Goal: Information Seeking & Learning: Find specific fact

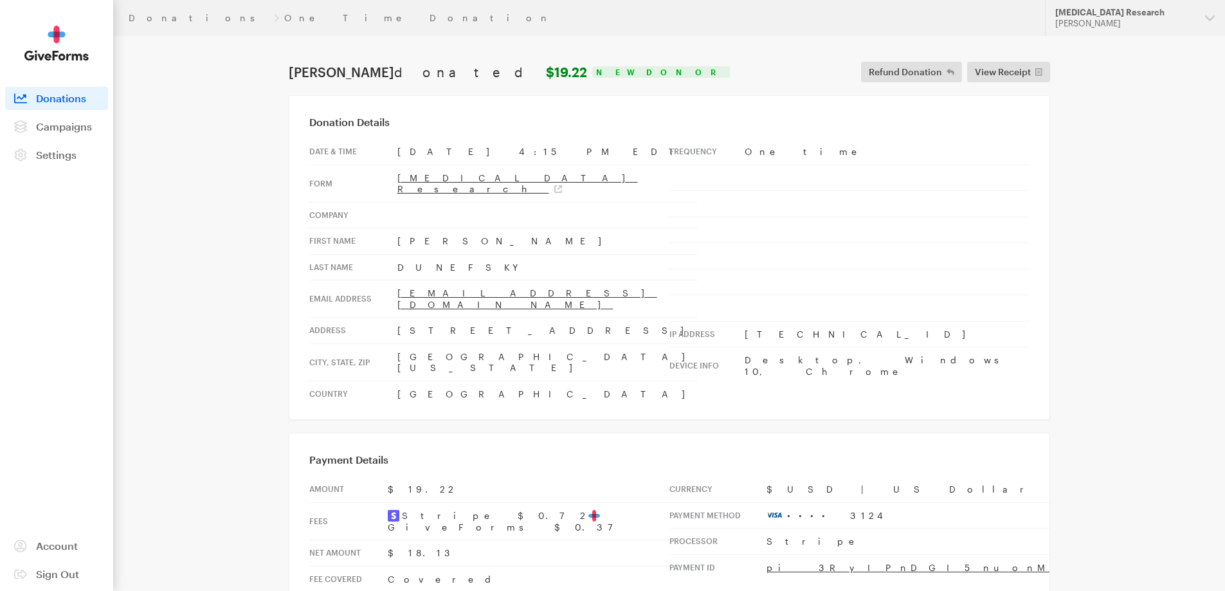
click at [134, 24] on header "Donations One Time Donation Updates Support Alzheimer's Disease Research Hazel …" at bounding box center [669, 18] width 1112 height 36
click at [141, 12] on header "Donations One Time Donation Updates Support Alzheimer's Disease Research Hazel …" at bounding box center [669, 18] width 1112 height 36
click at [145, 14] on link "Donations" at bounding box center [199, 18] width 140 height 10
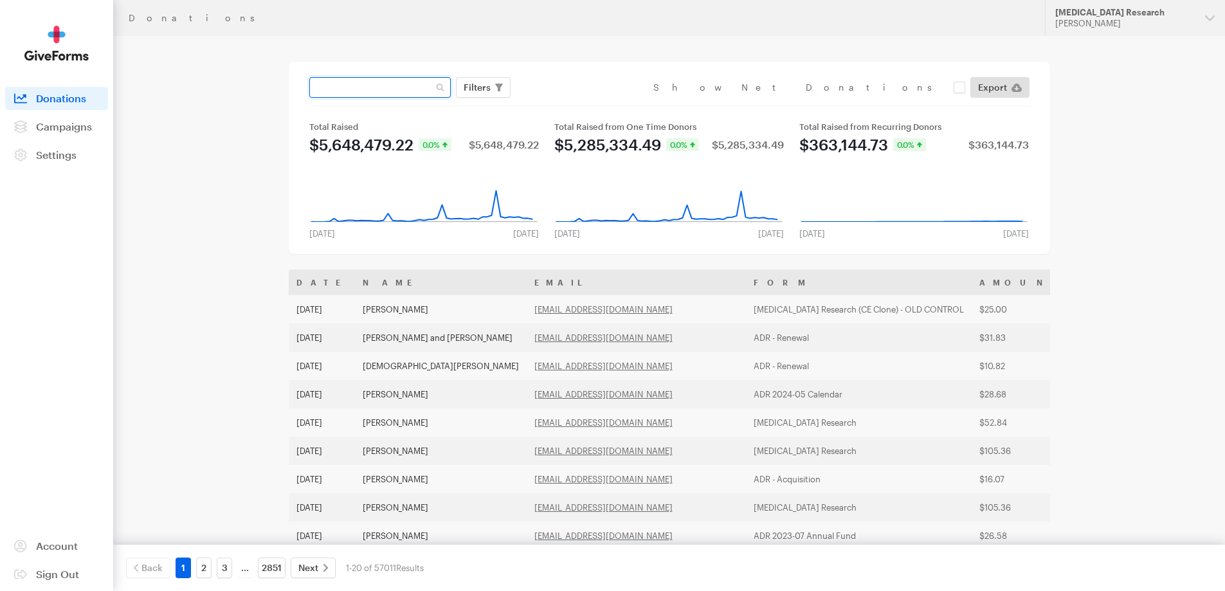
click at [374, 85] on input "text" at bounding box center [379, 87] width 141 height 21
type input "austin"
click at [574, 104] on button "Apply" at bounding box center [594, 114] width 41 height 21
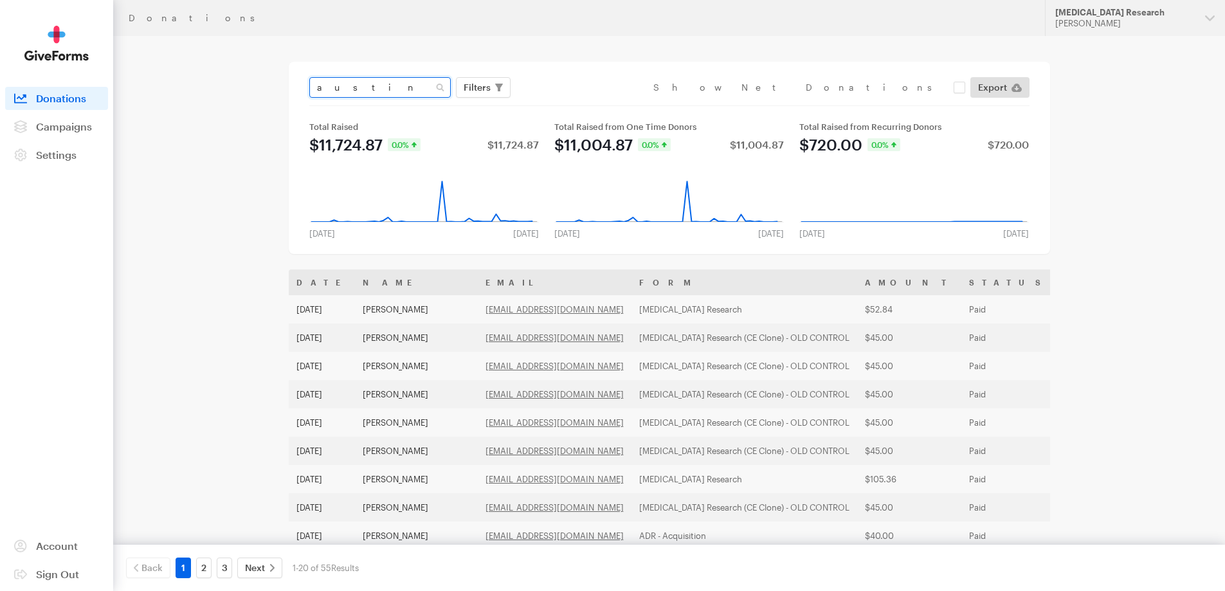
drag, startPoint x: 375, startPoint y: 93, endPoint x: 308, endPoint y: 93, distance: 66.9
click at [308, 93] on div "austin" at bounding box center [380, 87] width 147 height 21
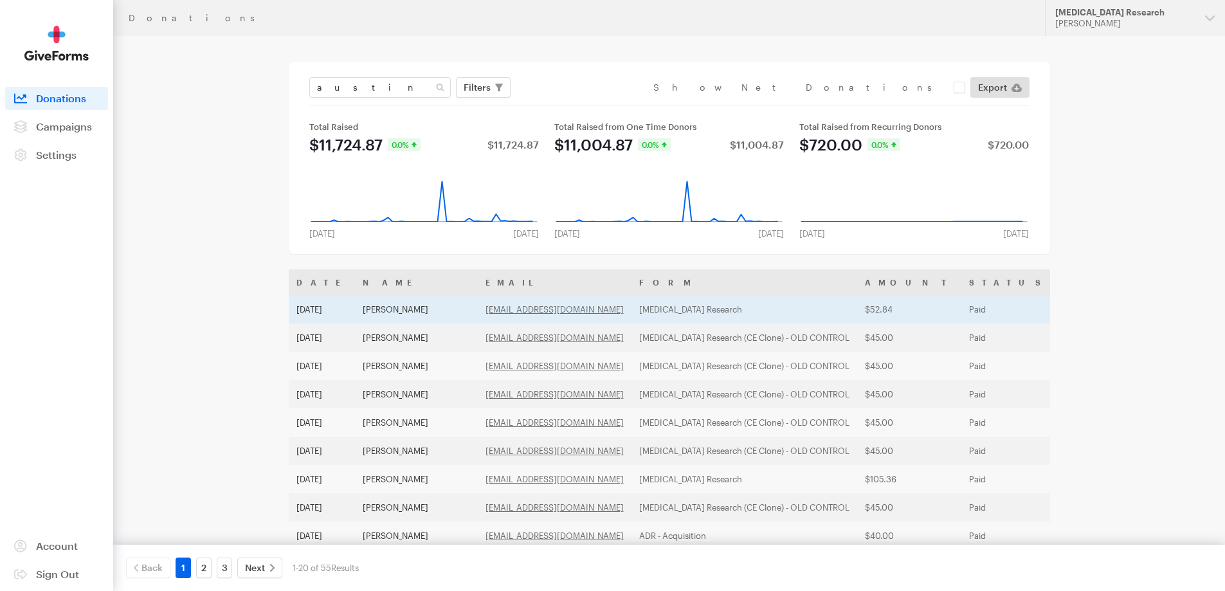
click at [397, 309] on td "Leonard Austin" at bounding box center [416, 309] width 123 height 28
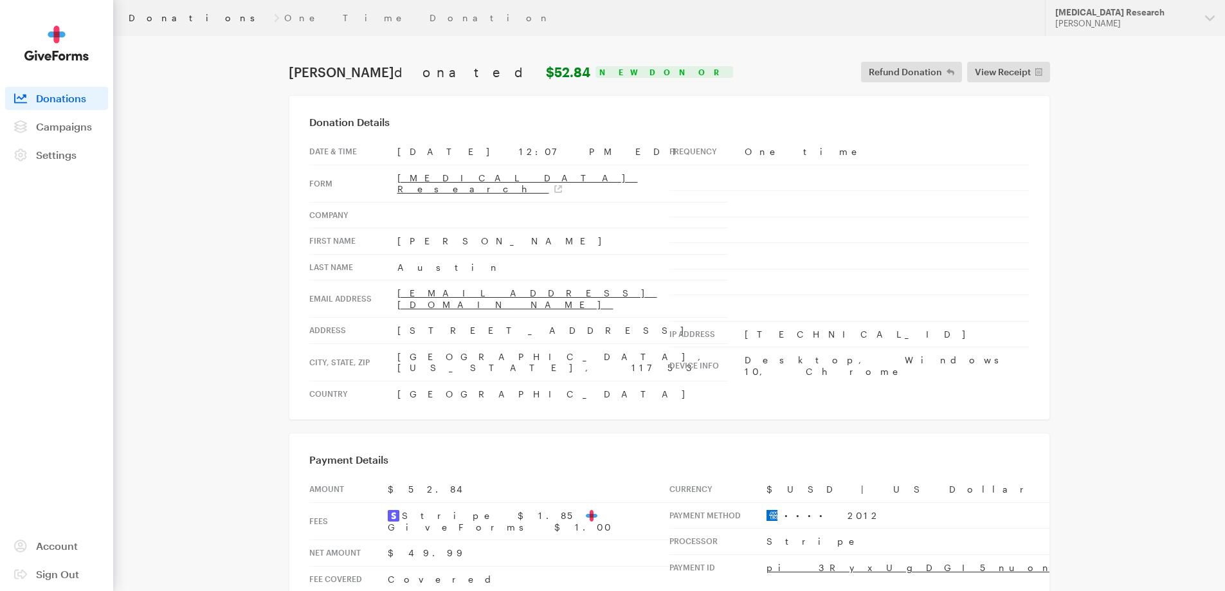
click at [140, 17] on link "Donations" at bounding box center [199, 18] width 140 height 10
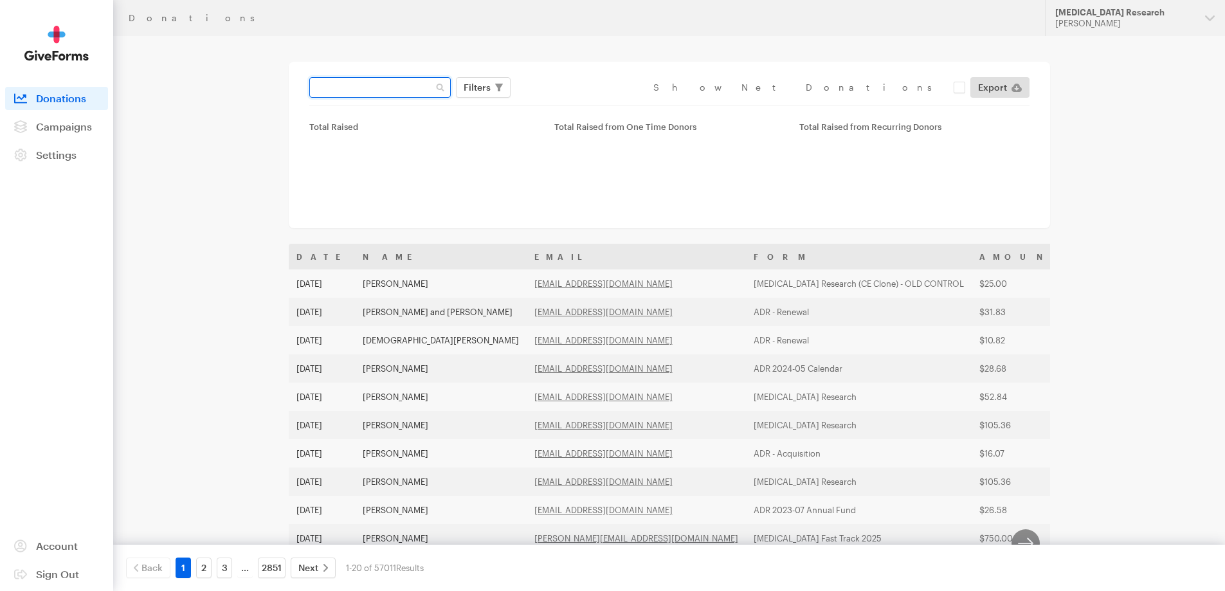
click at [394, 83] on input "text" at bounding box center [379, 87] width 141 height 21
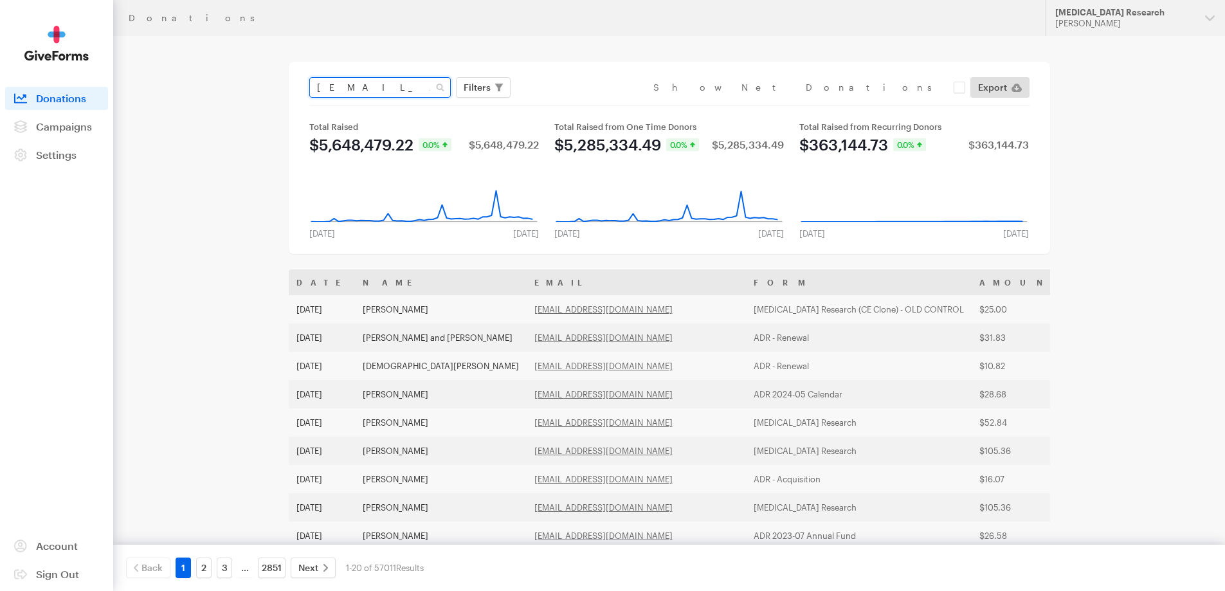
click at [323, 91] on input "sunnig40@comcast.net" at bounding box center [379, 87] width 141 height 21
type input "sunnig40@comcast.net"
click at [574, 104] on button "Apply" at bounding box center [594, 114] width 41 height 21
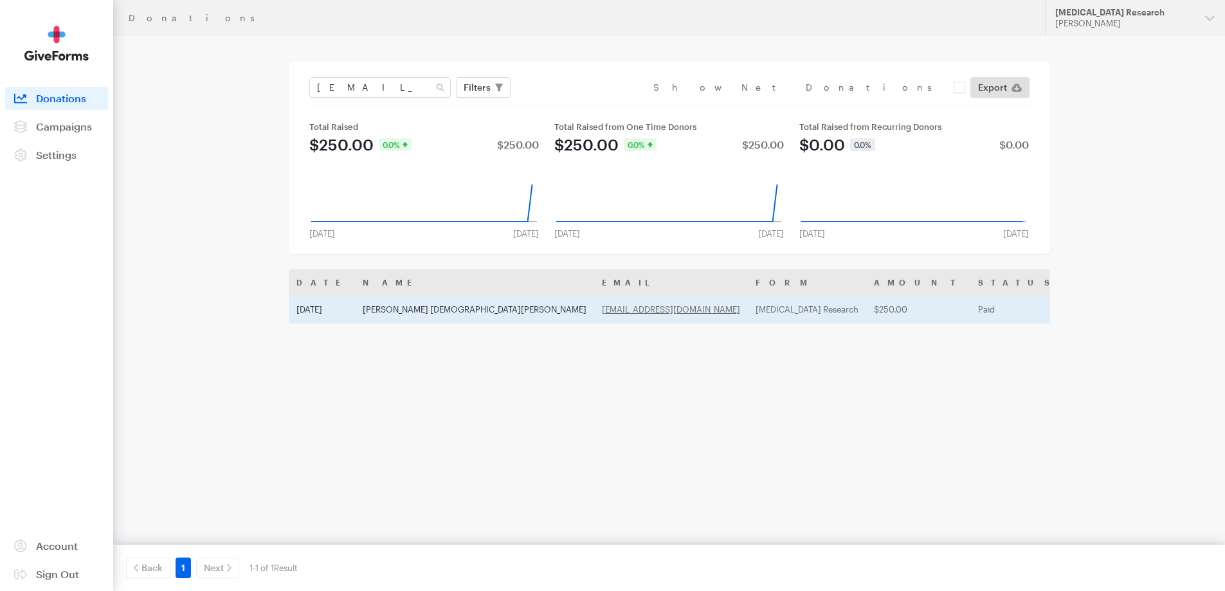
click at [417, 314] on td "Judith Sunni Gibbons" at bounding box center [474, 309] width 239 height 28
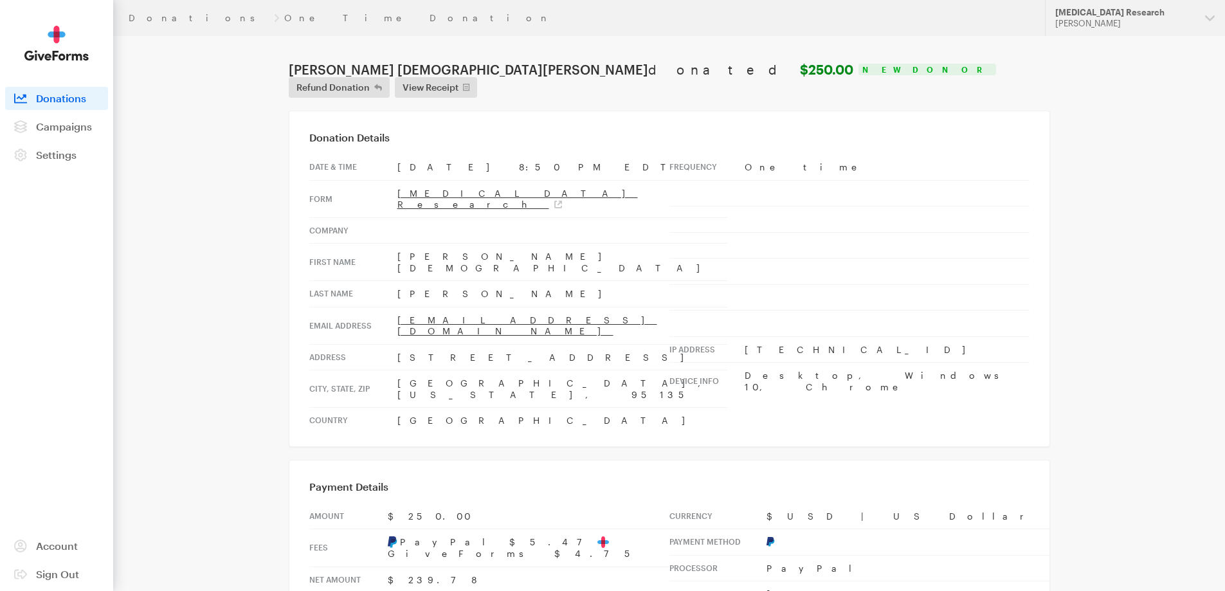
drag, startPoint x: 439, startPoint y: 266, endPoint x: 392, endPoint y: 225, distance: 62.4
click at [392, 225] on tbody "Date & time [DATE] 8:50 PM EDT Form [MEDICAL_DATA] Research Company First Name …" at bounding box center [518, 293] width 418 height 279
click at [525, 307] on td "[EMAIL_ADDRESS][DOMAIN_NAME]" at bounding box center [562, 325] width 330 height 37
drag, startPoint x: 521, startPoint y: 287, endPoint x: 389, endPoint y: 287, distance: 131.8
click at [389, 307] on tr "Email address sunnig40@comcast.net" at bounding box center [518, 325] width 418 height 37
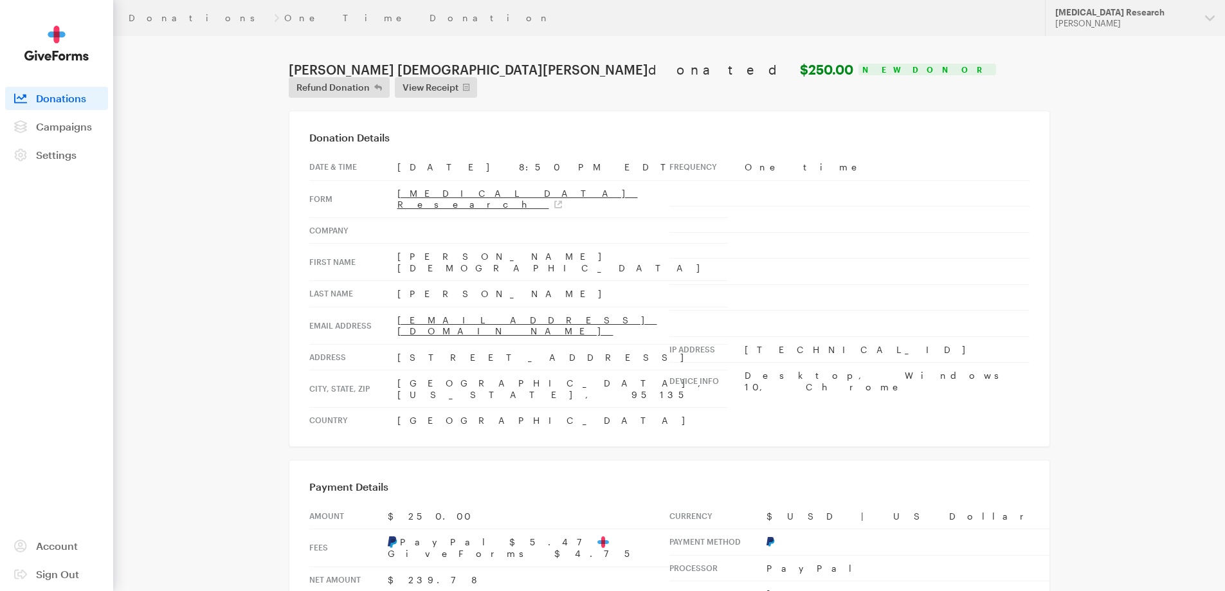
copy tr "sunnig40@comcast.net"
click at [161, 15] on link "Donations" at bounding box center [199, 18] width 140 height 10
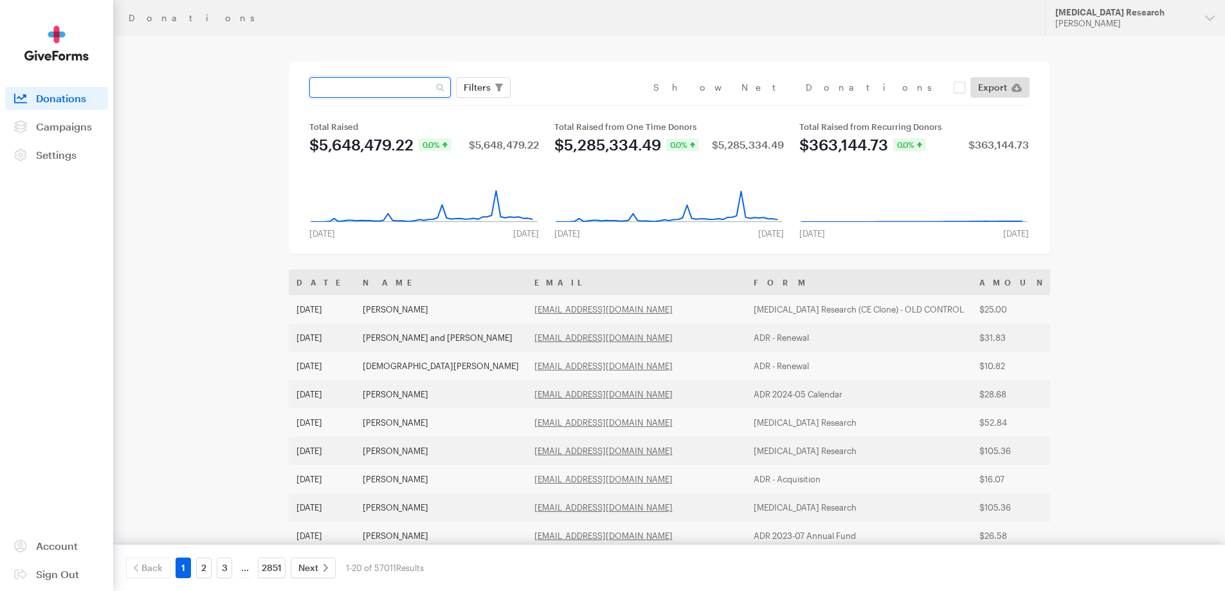
click at [408, 91] on input "text" at bounding box center [379, 87] width 141 height 21
type input "austin"
click at [574, 104] on button "Apply" at bounding box center [594, 114] width 41 height 21
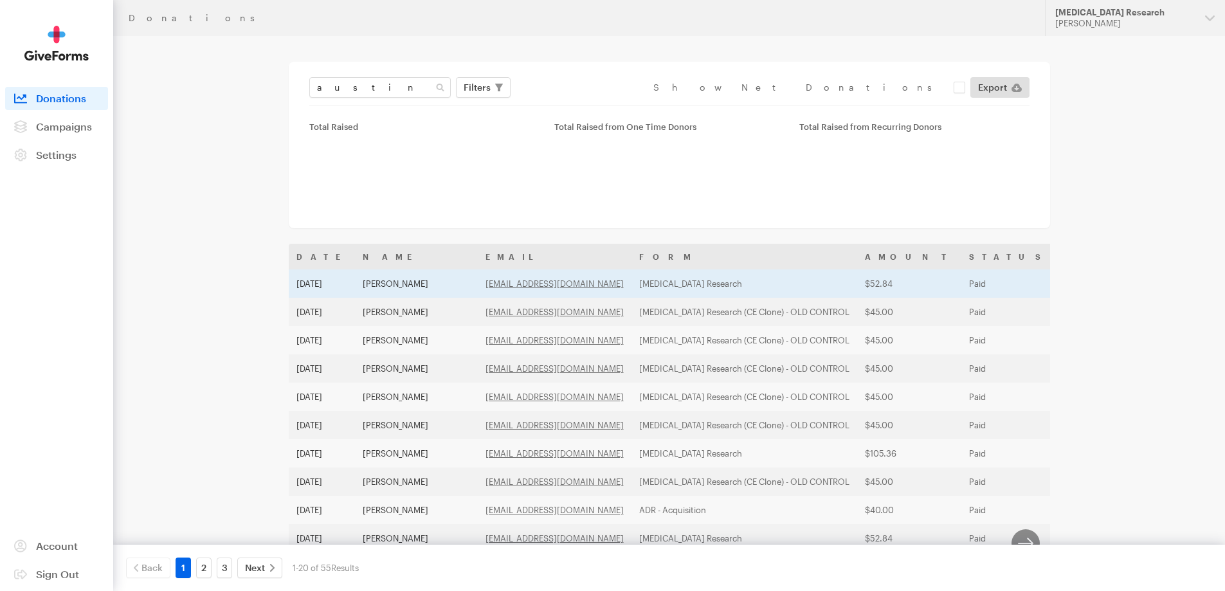
click at [349, 280] on td "[DATE]" at bounding box center [322, 283] width 66 height 28
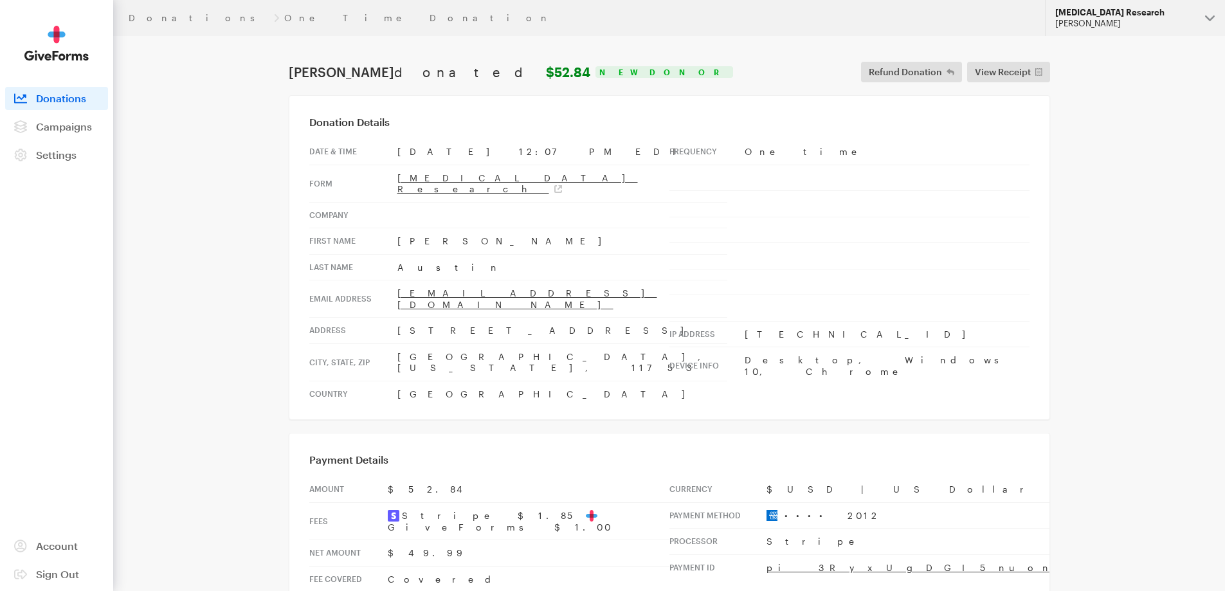
click at [1176, 24] on div "[PERSON_NAME]" at bounding box center [1125, 23] width 140 height 11
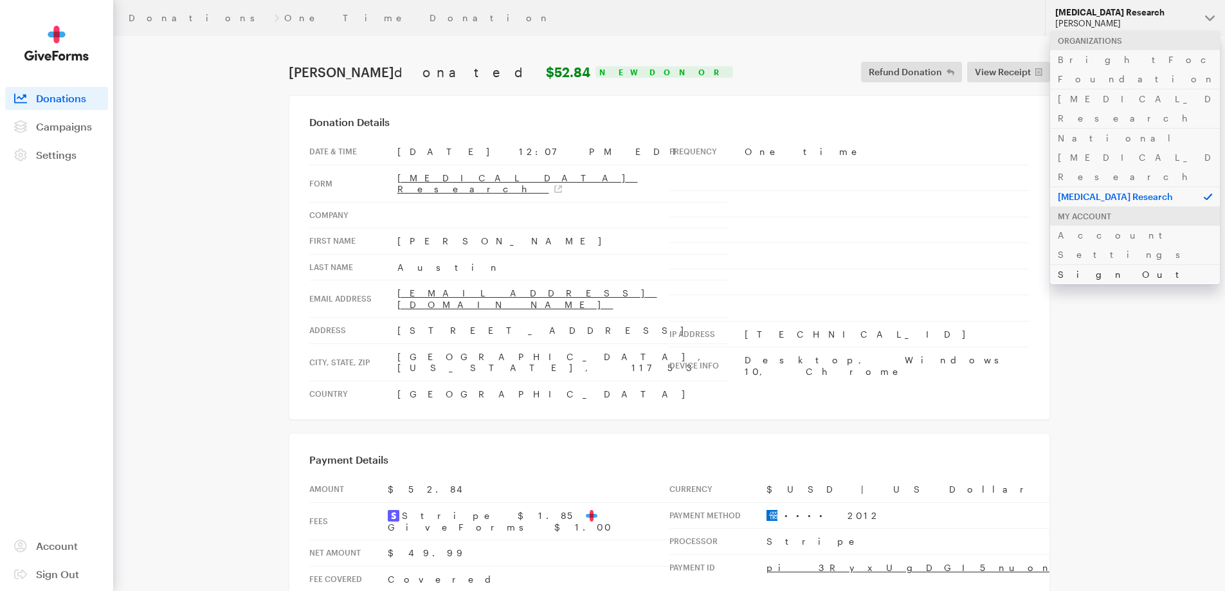
click at [1082, 264] on link "Sign Out" at bounding box center [1135, 274] width 170 height 20
